Goal: Task Accomplishment & Management: Manage account settings

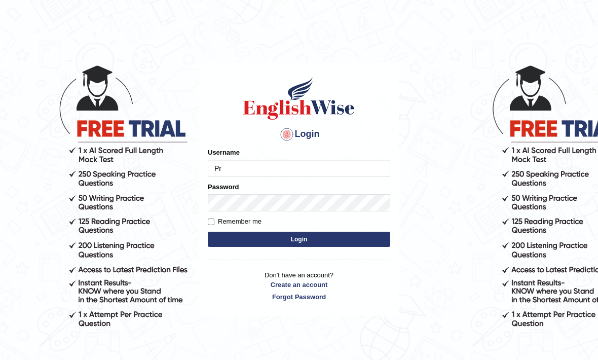
type input "P"
type input "priyanka_2912"
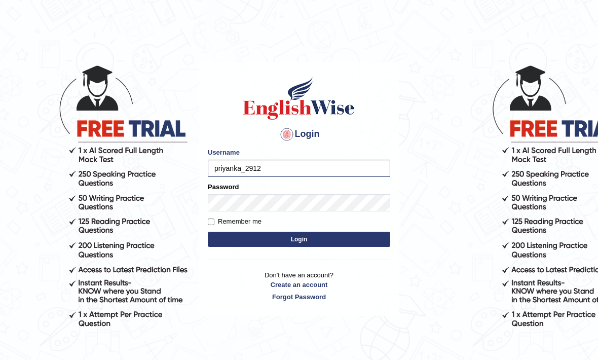
click at [289, 242] on button "Login" at bounding box center [299, 239] width 182 height 15
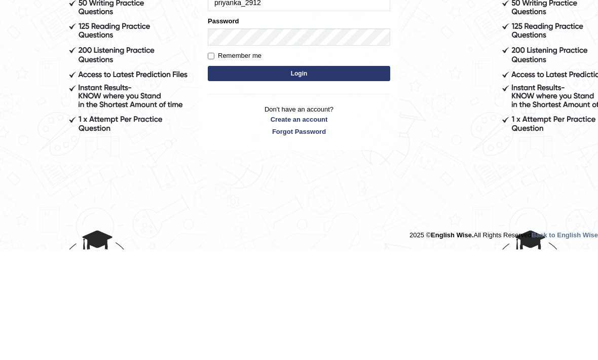
click at [340, 176] on button "Login" at bounding box center [299, 183] width 182 height 15
click at [214, 163] on input "Remember me" at bounding box center [211, 166] width 7 height 7
checkbox input "true"
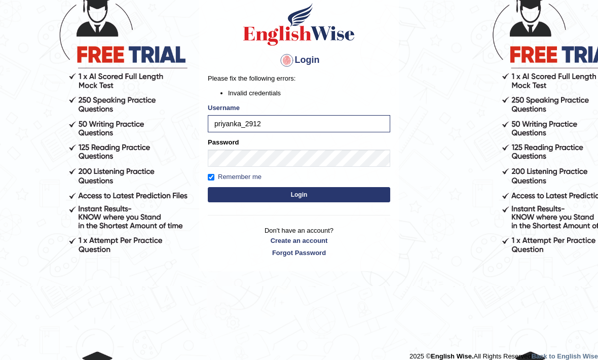
scroll to position [71, 0]
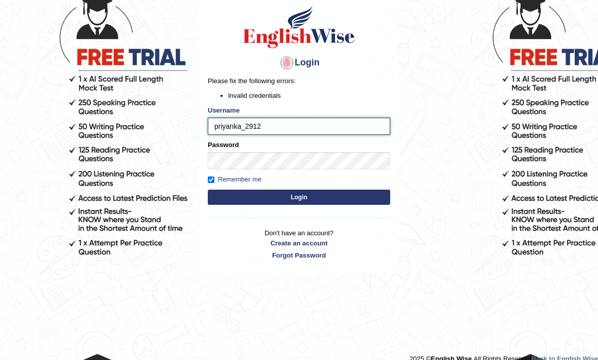
click at [241, 123] on input "priyanka_2912" at bounding box center [299, 126] width 182 height 17
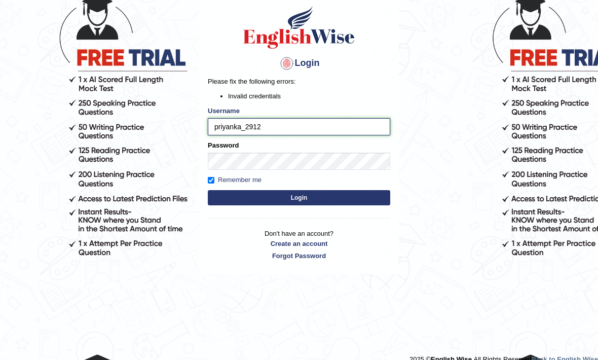
click at [213, 128] on input "priyanka_2912" at bounding box center [299, 126] width 182 height 17
type input "Priyanka_2912"
click at [299, 197] on button "Login" at bounding box center [299, 197] width 182 height 15
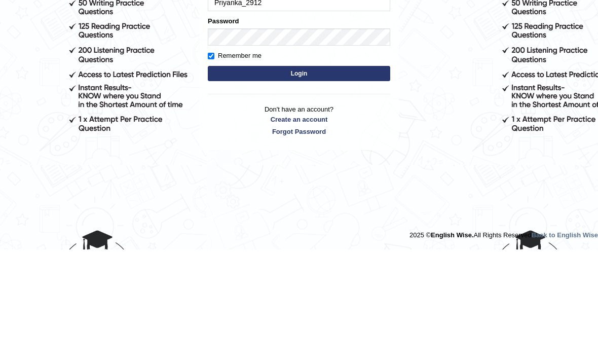
click at [509, 180] on body "Login Please fix the following errors: Invalid credentials Username Priyanka_29…" at bounding box center [299, 125] width 598 height 360
